Goal: Obtain resource: Download file/media

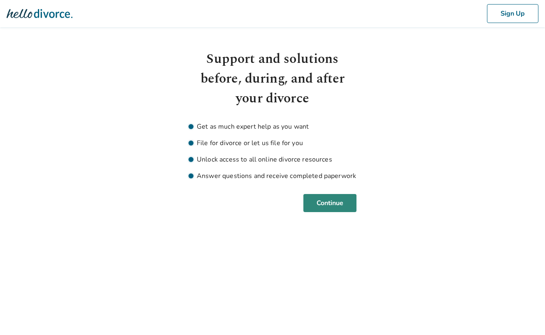
click at [334, 204] on button "Continue" at bounding box center [329, 203] width 53 height 18
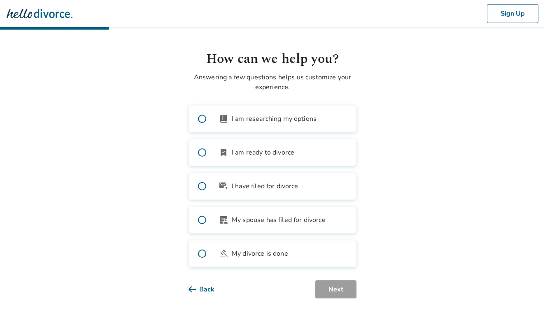
click at [201, 119] on span at bounding box center [202, 119] width 26 height 26
click at [201, 151] on span at bounding box center [202, 152] width 26 height 26
click at [202, 118] on span at bounding box center [202, 119] width 26 height 26
click at [329, 292] on button "Next" at bounding box center [335, 290] width 41 height 18
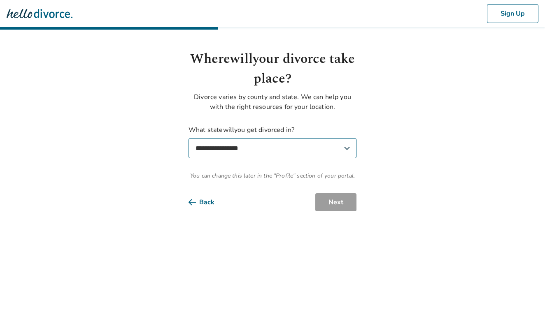
select select "**"
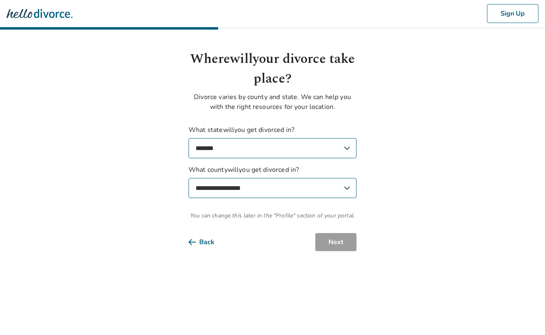
select select "******"
click at [340, 239] on button "Next" at bounding box center [335, 242] width 41 height 18
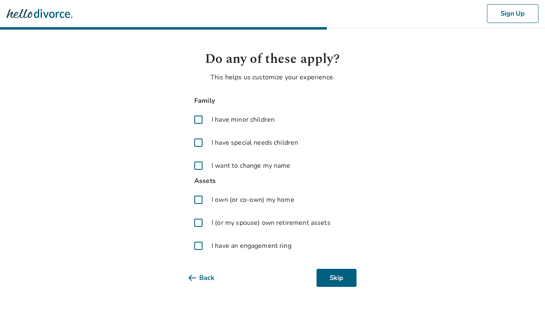
click at [196, 120] on span at bounding box center [198, 120] width 20 height 20
click at [199, 143] on span at bounding box center [198, 143] width 20 height 20
click at [200, 200] on span at bounding box center [198, 200] width 20 height 20
click at [199, 221] on span at bounding box center [198, 223] width 20 height 20
click at [200, 246] on span at bounding box center [198, 246] width 20 height 20
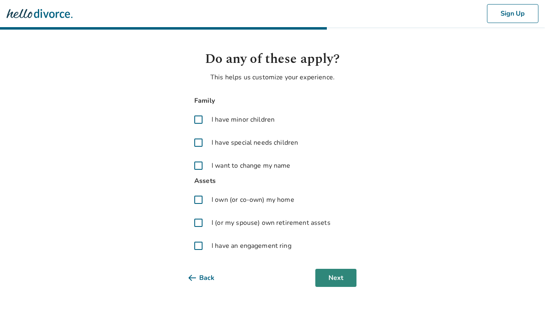
click at [333, 282] on button "Next" at bounding box center [335, 278] width 41 height 18
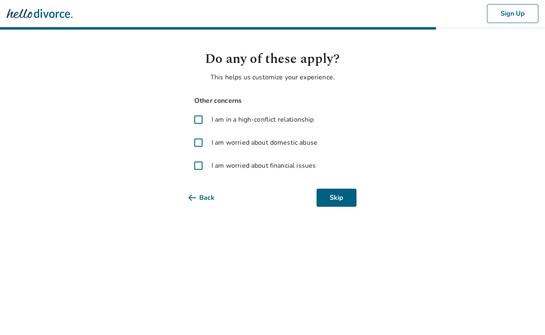
click at [200, 165] on span at bounding box center [198, 166] width 20 height 20
click at [341, 201] on button "Next" at bounding box center [335, 198] width 41 height 18
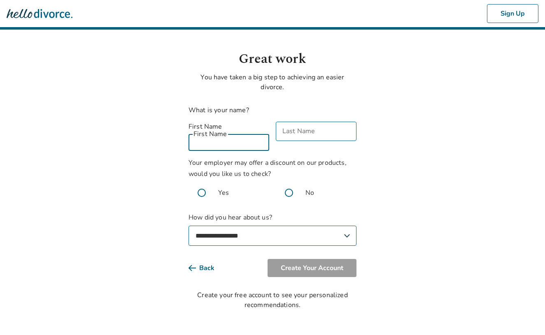
click at [233, 137] on input "First Name" at bounding box center [228, 141] width 81 height 19
type input "******"
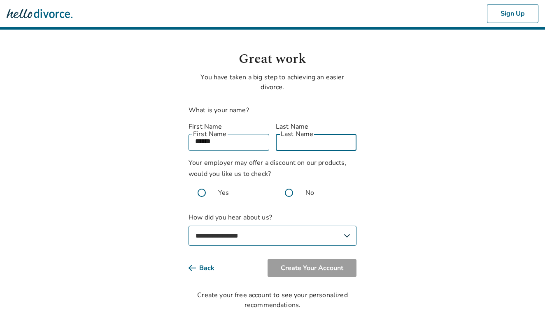
click at [320, 132] on input "Last Name" at bounding box center [316, 141] width 81 height 19
type input "******"
click at [200, 185] on span at bounding box center [201, 193] width 26 height 26
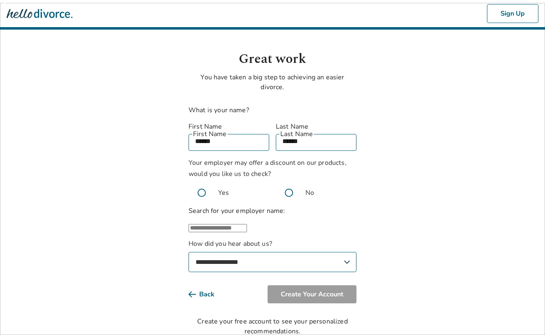
click at [245, 229] on input "text" at bounding box center [217, 228] width 58 height 8
type input "**********"
drag, startPoint x: 247, startPoint y: 229, endPoint x: 166, endPoint y: 223, distance: 80.9
click at [166, 223] on body "**********" at bounding box center [272, 168] width 545 height 337
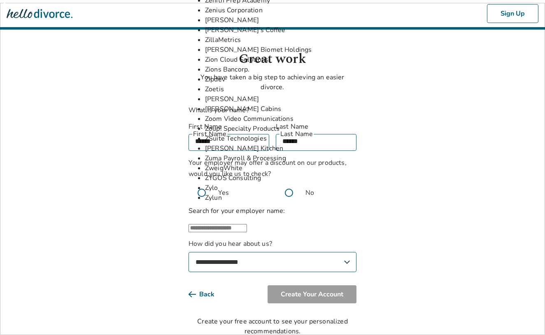
click at [412, 188] on body "Sign Up Great work You have taken a big step to achieving an easier divorce. Wh…" at bounding box center [272, 168] width 545 height 337
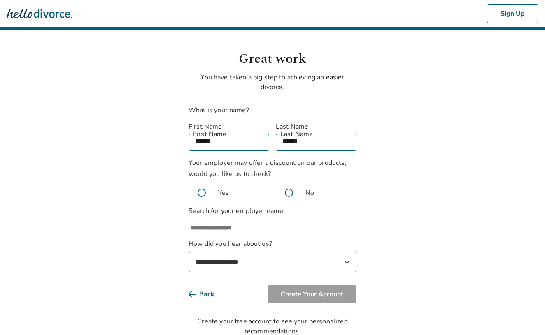
click at [288, 183] on span at bounding box center [289, 193] width 26 height 26
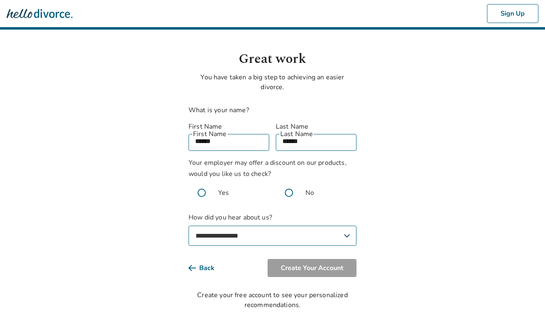
select select "**********"
click at [327, 259] on button "Create Your Account" at bounding box center [311, 268] width 89 height 18
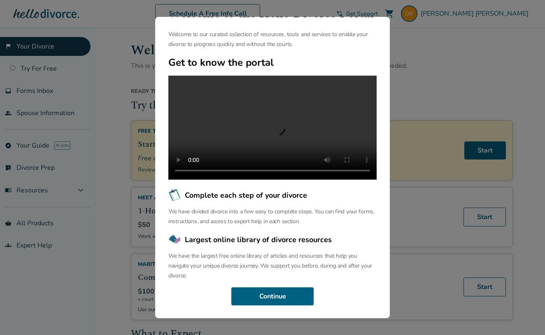
scroll to position [39, 0]
click at [275, 299] on button "Continue" at bounding box center [272, 297] width 82 height 18
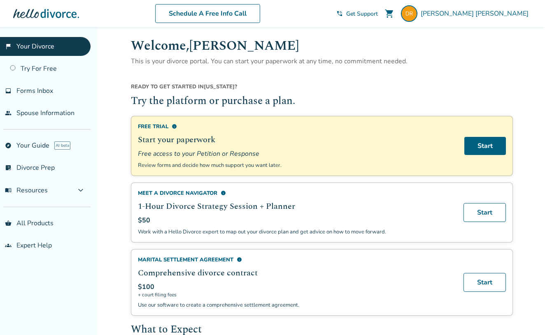
scroll to position [6, 0]
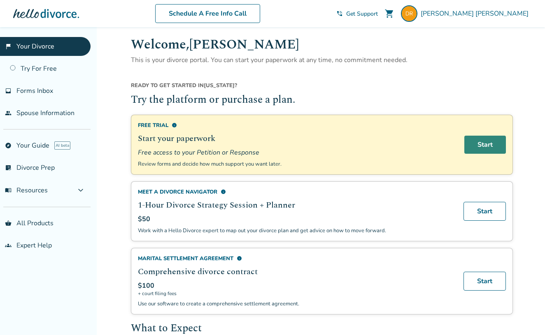
click at [493, 145] on link "Start" at bounding box center [485, 145] width 42 height 18
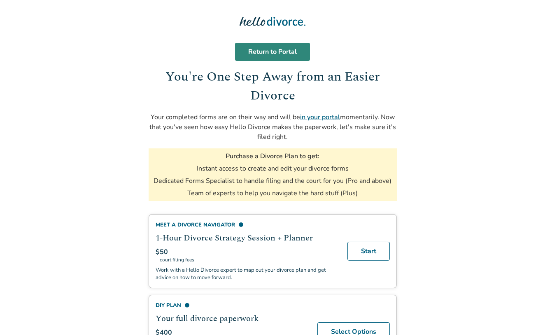
click at [282, 56] on link "Return to Portal" at bounding box center [272, 52] width 75 height 18
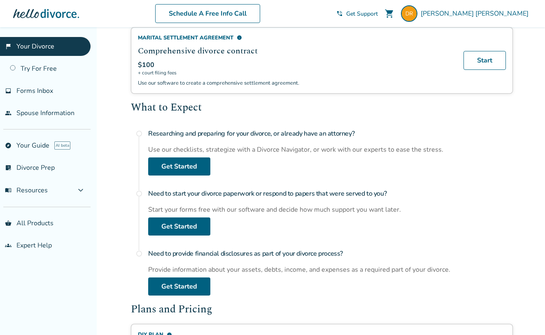
scroll to position [230, 0]
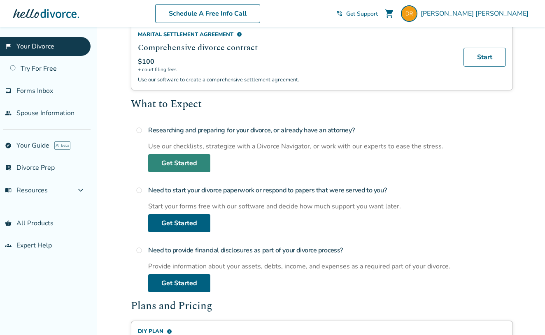
click at [193, 163] on link "Get Started" at bounding box center [179, 163] width 62 height 18
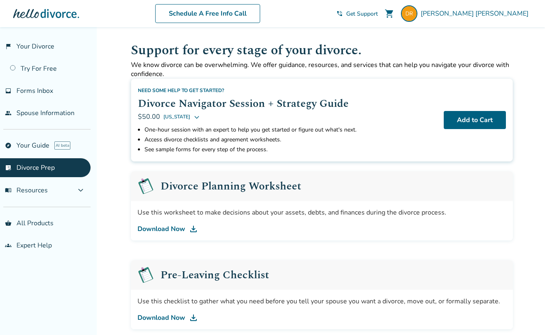
scroll to position [32, 0]
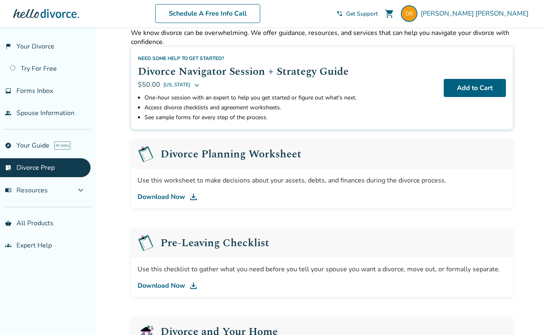
click at [172, 197] on link "Download Now" at bounding box center [321, 197] width 369 height 10
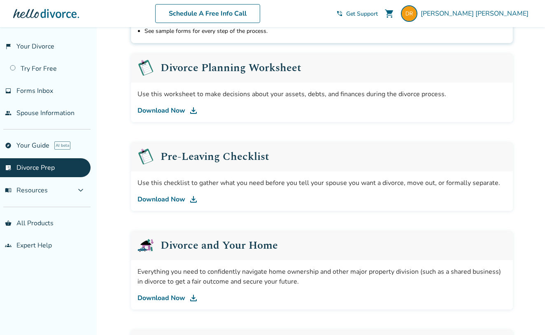
scroll to position [119, 0]
click at [166, 201] on link "Download Now" at bounding box center [321, 199] width 369 height 10
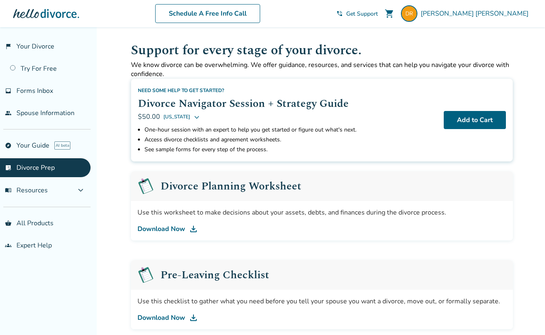
scroll to position [0, 0]
click at [55, 91] on link "inbox Forms Inbox" at bounding box center [45, 90] width 91 height 19
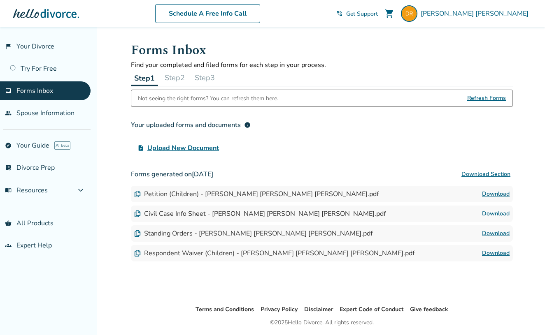
click at [493, 195] on link "Download" at bounding box center [496, 194] width 28 height 10
